Goal: Task Accomplishment & Management: Use online tool/utility

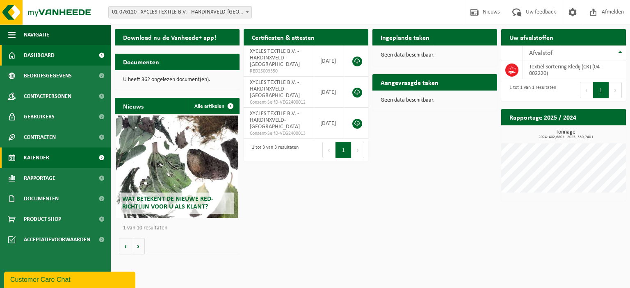
click at [45, 158] on span "Kalender" at bounding box center [36, 158] width 25 height 21
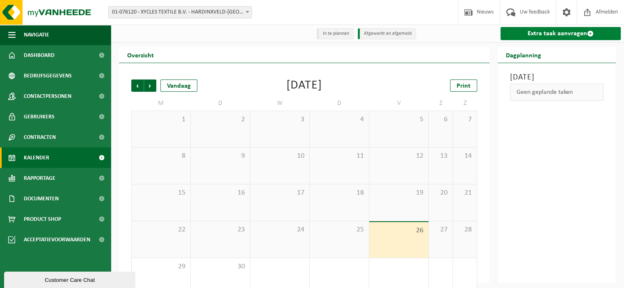
click at [550, 32] on link "Extra taak aanvragen" at bounding box center [561, 33] width 120 height 13
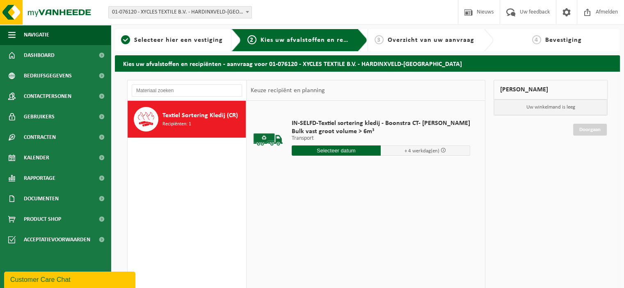
click at [321, 150] on input "text" at bounding box center [336, 151] width 89 height 10
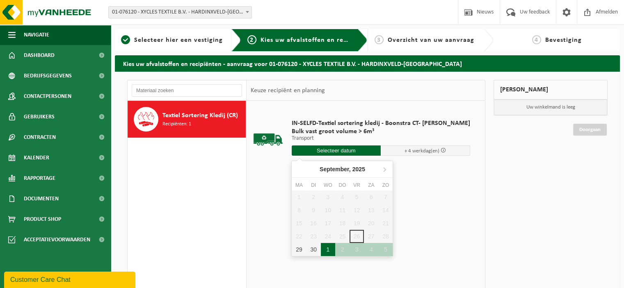
click at [326, 249] on div "1" at bounding box center [328, 249] width 14 height 13
type input "Van 2025-10-01"
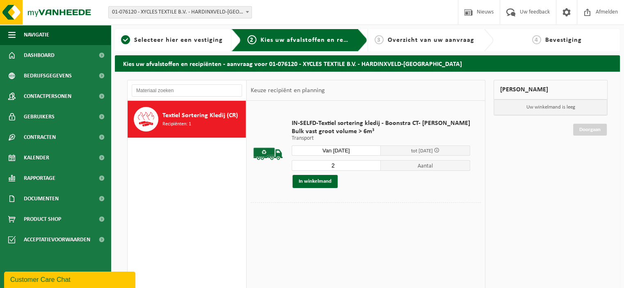
type input "2"
click at [367, 164] on input "2" at bounding box center [336, 165] width 89 height 11
click at [325, 182] on button "In winkelmand" at bounding box center [315, 181] width 45 height 13
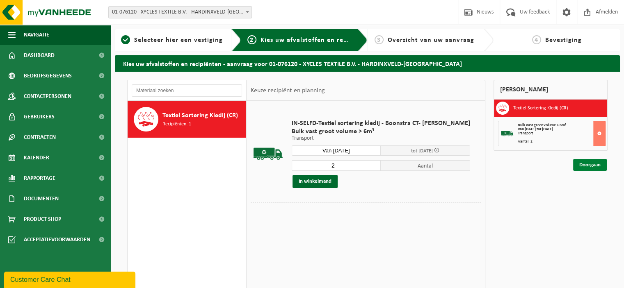
click at [583, 164] on link "Doorgaan" at bounding box center [590, 165] width 34 height 12
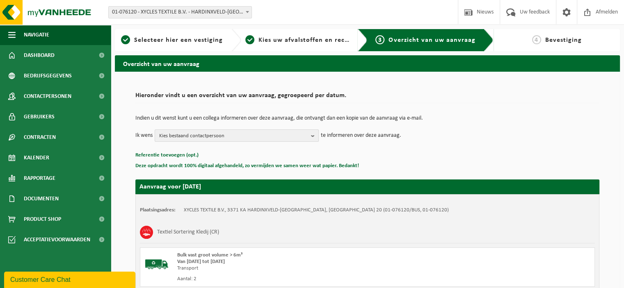
click at [246, 137] on span "Kies bestaand contactpersoon" at bounding box center [233, 136] width 149 height 12
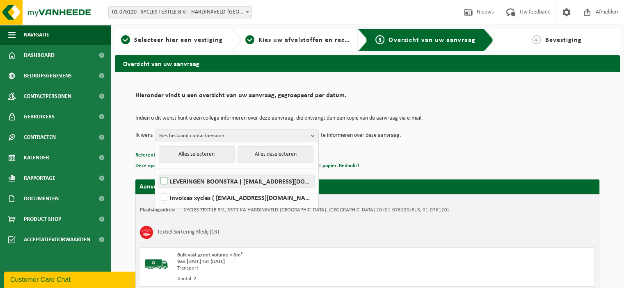
click at [198, 178] on label "LEVERINGEN BOONSTRA ( containers@boonstra.eu )" at bounding box center [236, 181] width 156 height 12
click at [157, 171] on input "LEVERINGEN BOONSTRA ( containers@boonstra.eu )" at bounding box center [157, 171] width 0 height 0
checkbox input "true"
click at [406, 146] on div "Indien u dit wenst kunt u een collega informeren over deze aanvraag, die ontvan…" at bounding box center [367, 129] width 464 height 43
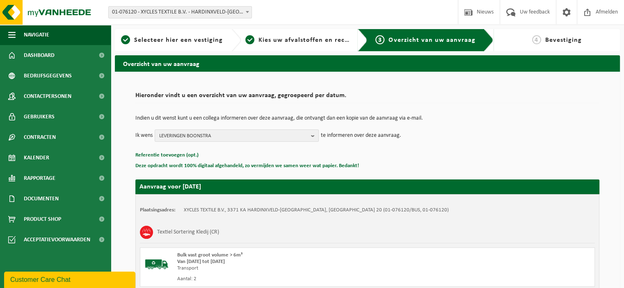
scroll to position [105, 0]
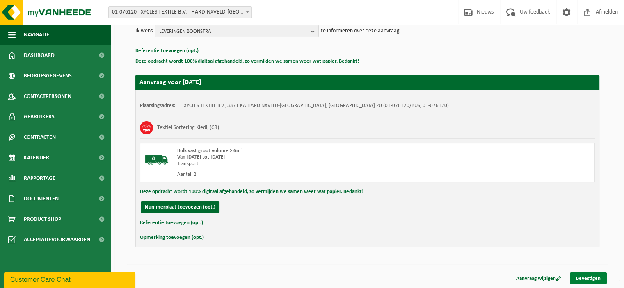
click at [587, 279] on link "Bevestigen" at bounding box center [588, 279] width 37 height 12
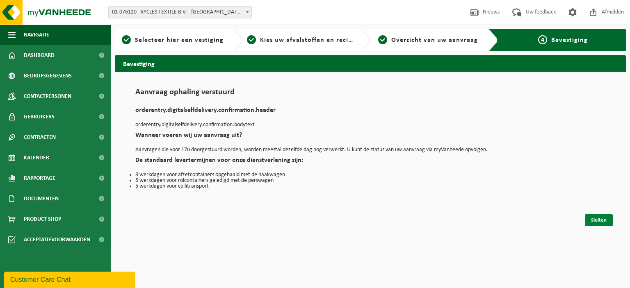
click at [601, 220] on link "Sluiten" at bounding box center [599, 221] width 28 height 12
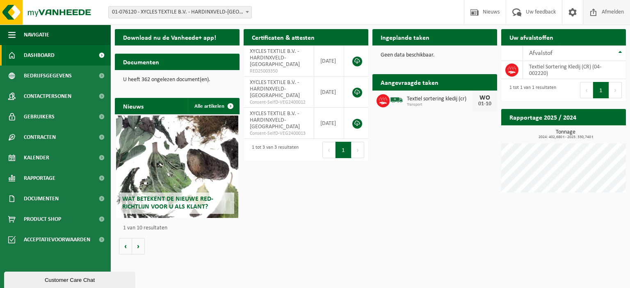
click at [605, 11] on span "Afmelden" at bounding box center [613, 12] width 26 height 24
